Goal: Task Accomplishment & Management: Manage account settings

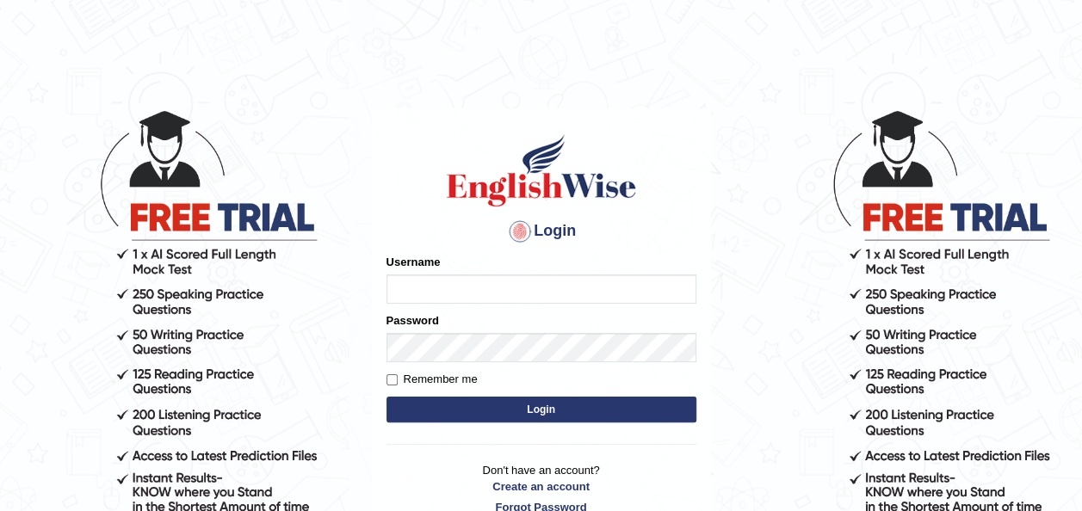
click at [435, 286] on input "Username" at bounding box center [541, 288] width 310 height 29
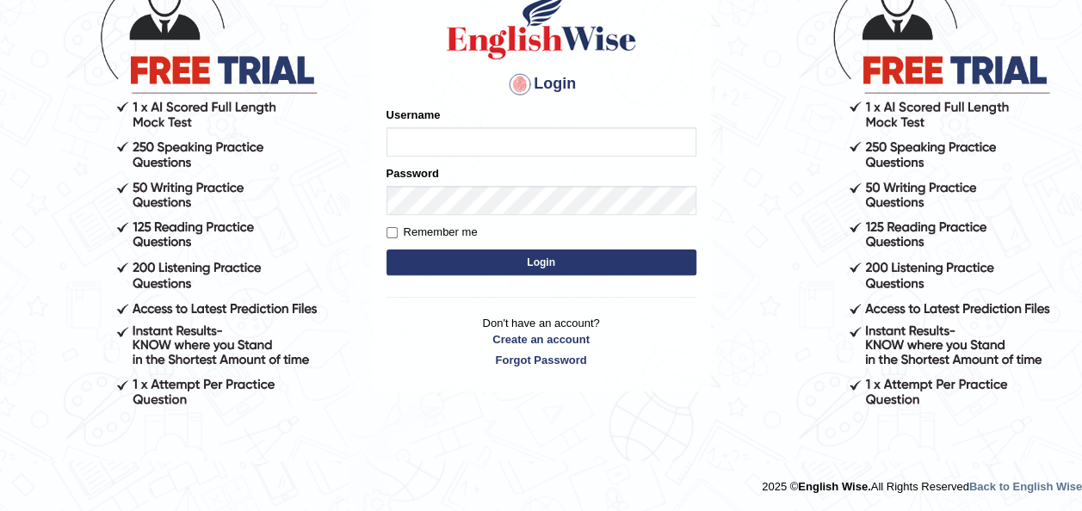
click at [723, 370] on body "Login Please fix the following errors: Username Password Remember me Login Don'…" at bounding box center [541, 162] width 1082 height 511
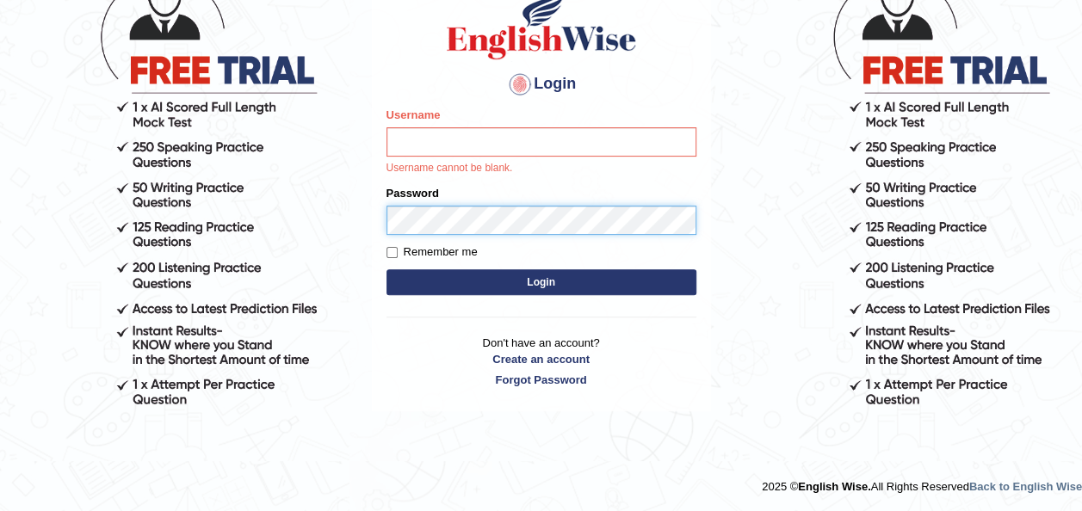
scroll to position [0, 0]
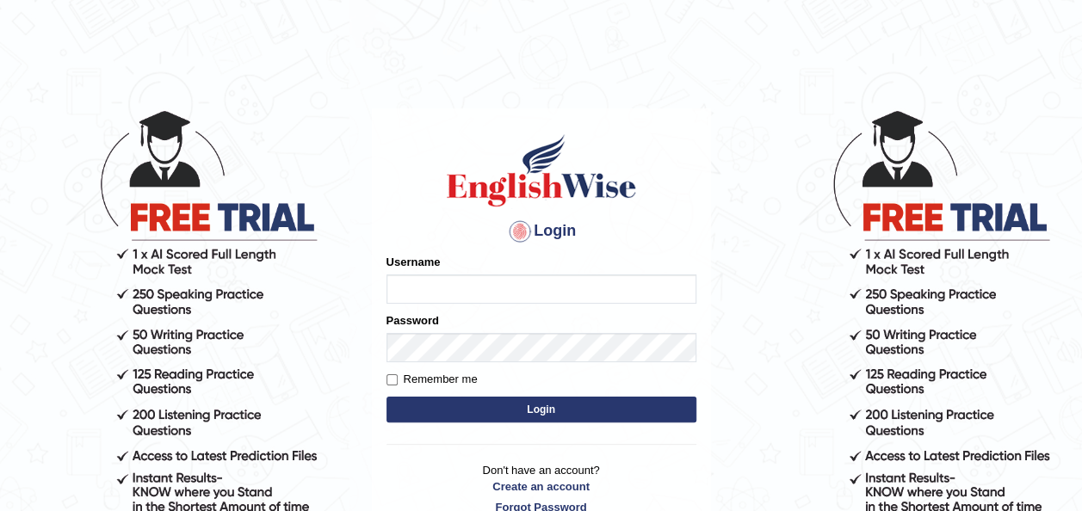
scroll to position [147, 0]
